Goal: Use online tool/utility: Utilize a website feature to perform a specific function

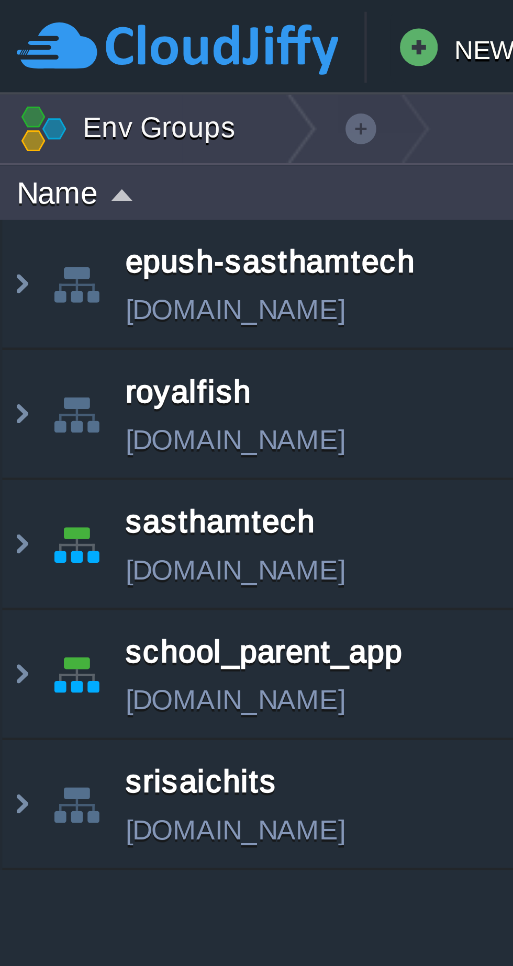
click at [3, 116] on img at bounding box center [5, 120] width 8 height 28
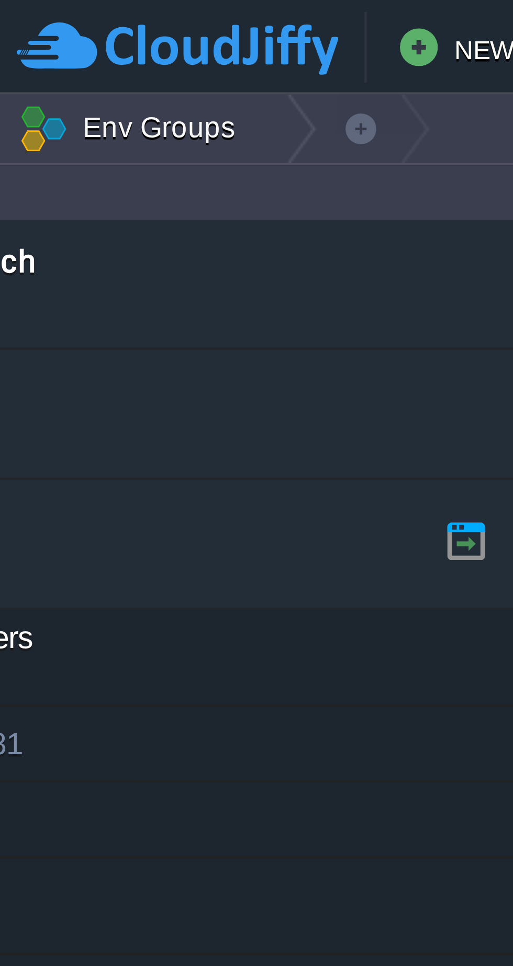
scroll to position [0, 84]
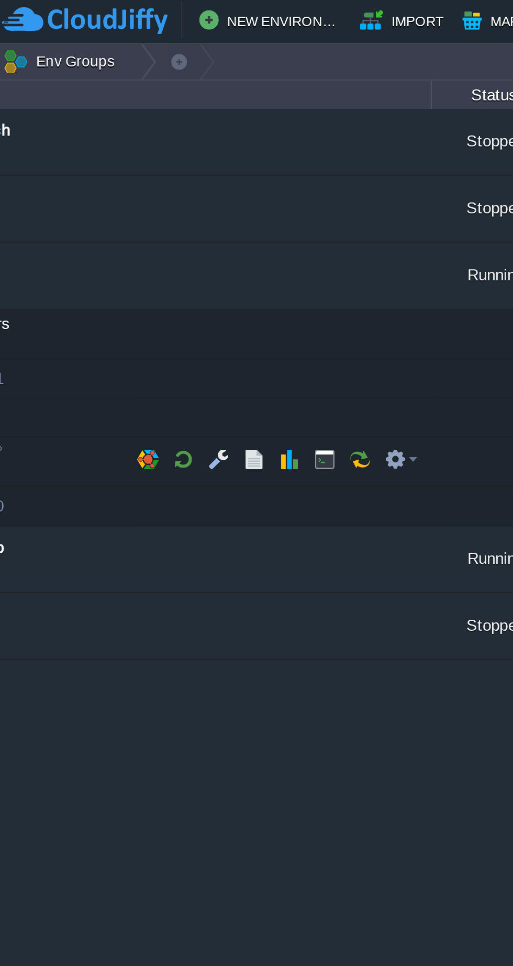
click at [138, 201] on button "button" at bounding box center [142, 199] width 9 height 9
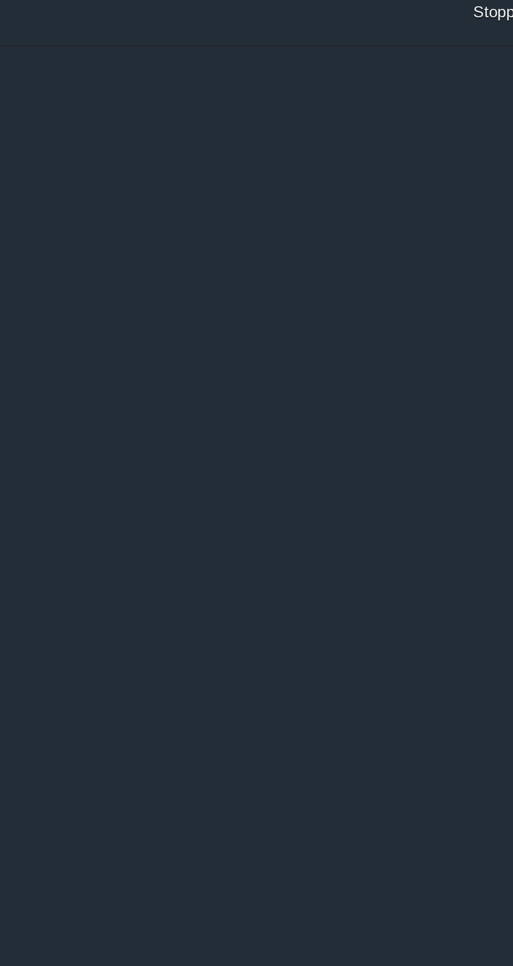
scroll to position [0, 0]
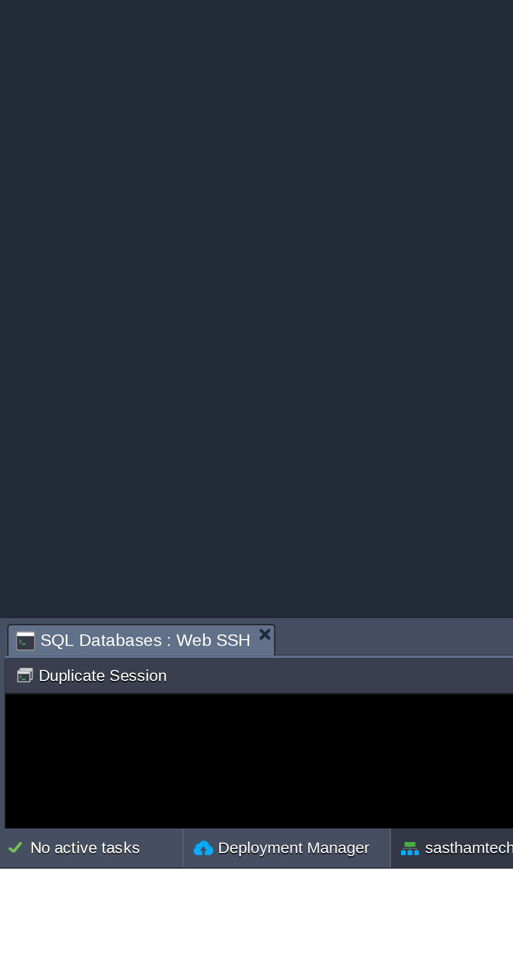
click at [93, 913] on div at bounding box center [256, 920] width 507 height 58
type input "#000000"
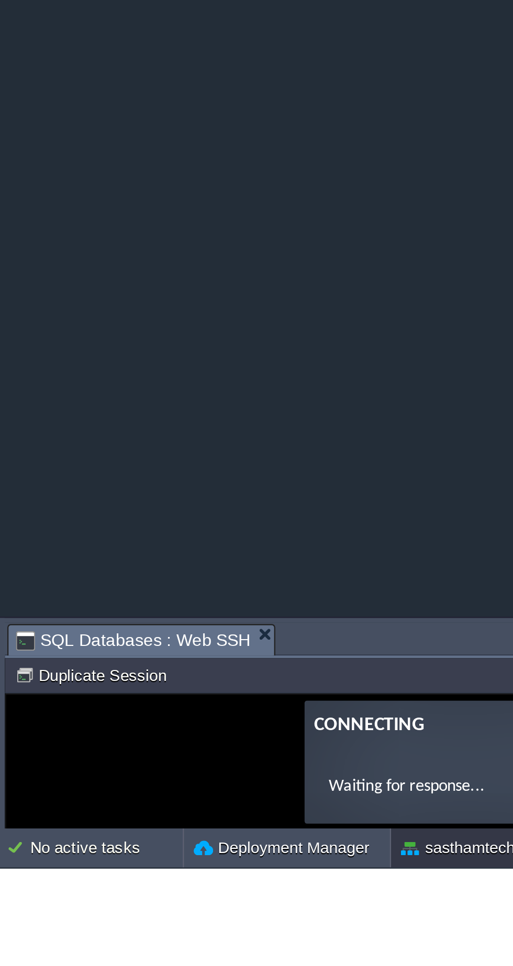
click at [53, 881] on button "Duplicate Session" at bounding box center [40, 882] width 69 height 9
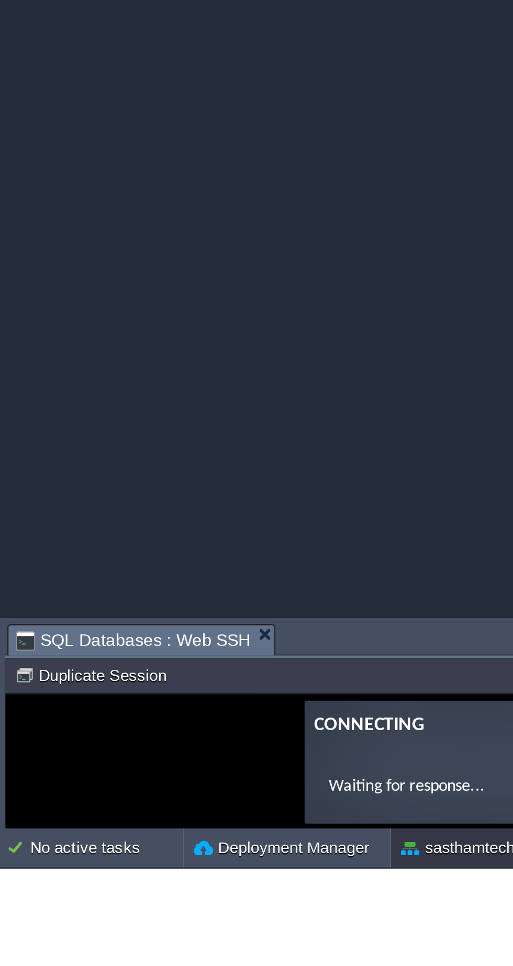
scroll to position [0, 91]
